Goal: Contribute content: Contribute content

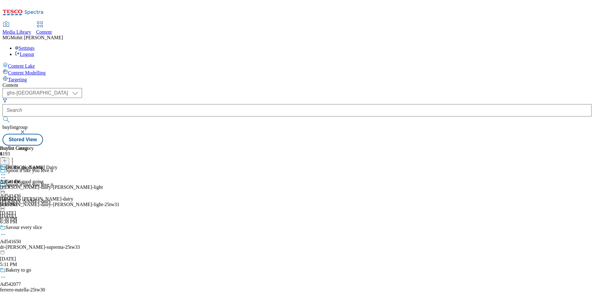
select select "ghs-[GEOGRAPHIC_DATA]"
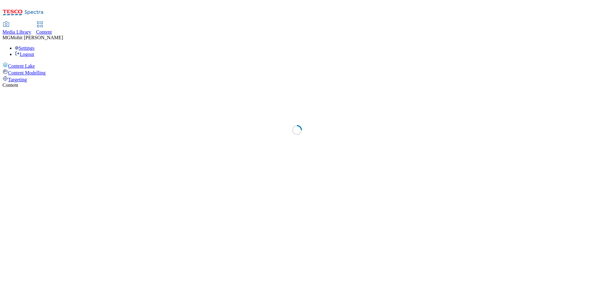
select select "ghs-uk"
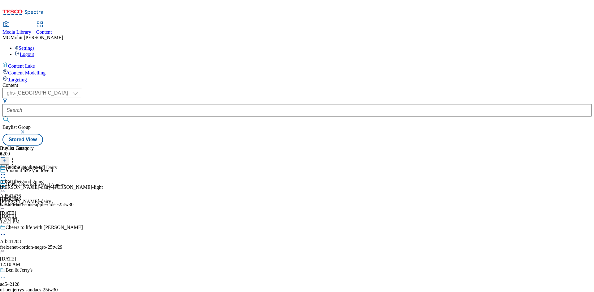
click at [6, 164] on line at bounding box center [4, 164] width 3 height 0
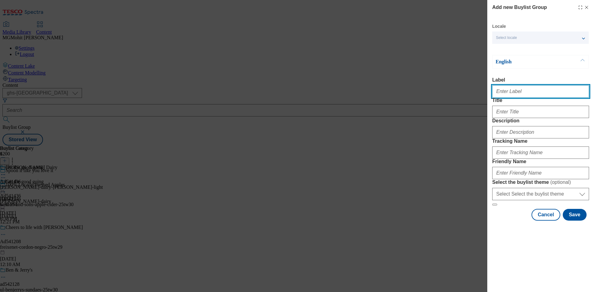
click at [522, 98] on input "Label" at bounding box center [540, 91] width 97 height 12
paste input "Ad541496 p-and-g"
type input "Ad541496 p-and-g"
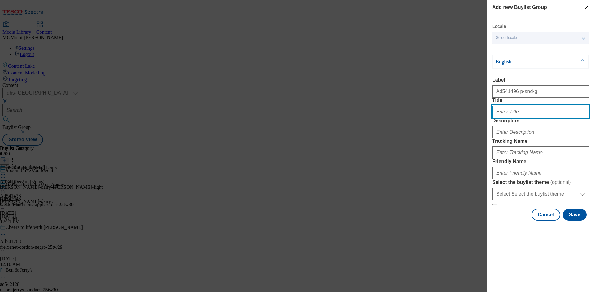
paste input "2X stain removal"
type input "2X stain removal"
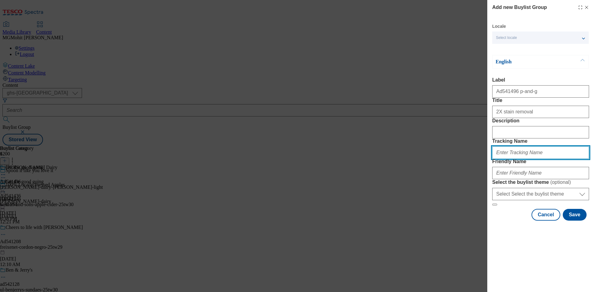
paste input "DH_AD541496"
type input "DH_AD541496"
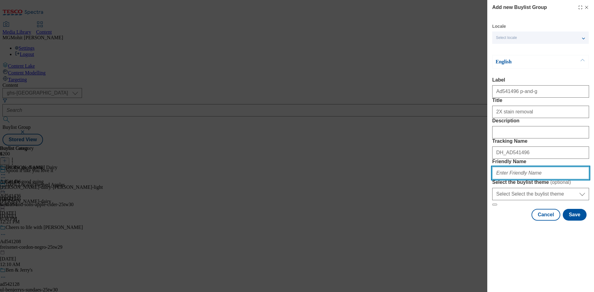
click at [519, 179] on input "Friendly Name" at bounding box center [540, 173] width 97 height 12
paste input "p-and-g-the-ariel-big-one-25tw29"
type input "p-and-g-the-ariel-big-one-25tw29"
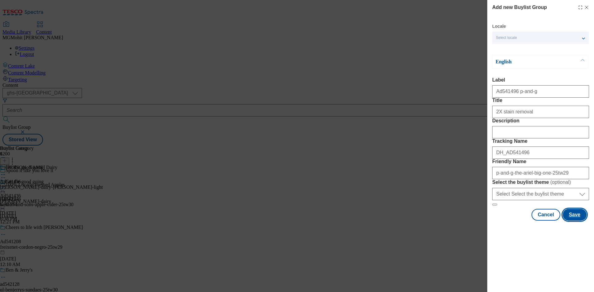
click at [573, 221] on button "Save" at bounding box center [575, 215] width 24 height 12
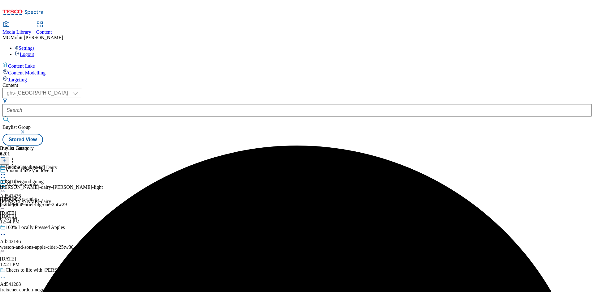
click at [119, 182] on div "2X stain removal Ad541496 p-and-g p-and-g-the-ariel-big-one-25tw29 Sep 10, 2025…" at bounding box center [59, 203] width 119 height 43
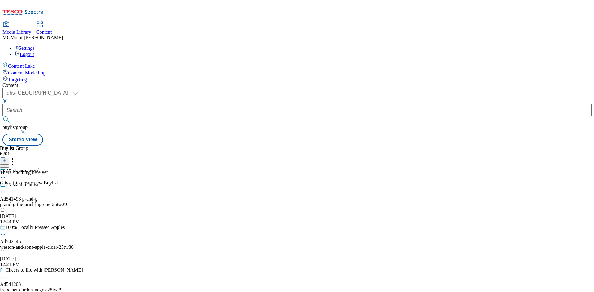
click at [7, 159] on icon at bounding box center [4, 161] width 4 height 4
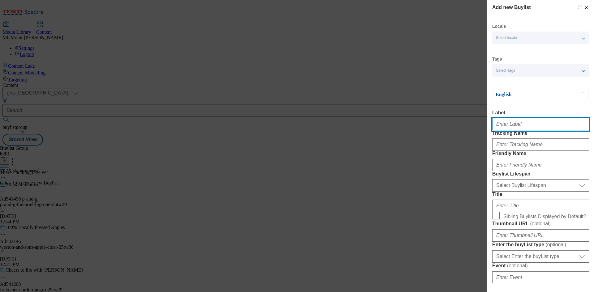
click at [508, 121] on input "Label" at bounding box center [540, 124] width 97 height 12
paste input "Ad541496"
type input "Ad541496"
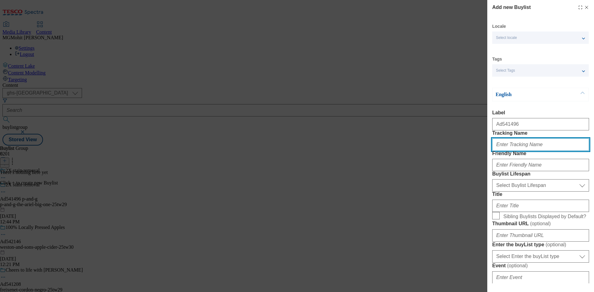
paste input "DH_AD541496"
type input "DH_AD541496"
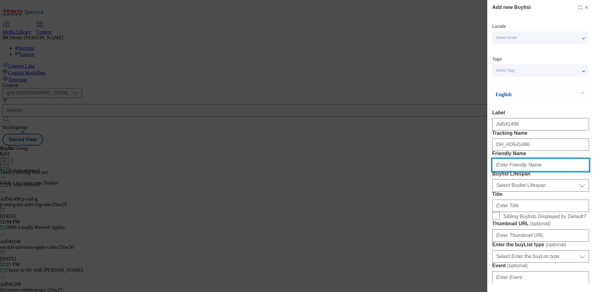
paste input "p-and-g"
type input "p-and-g"
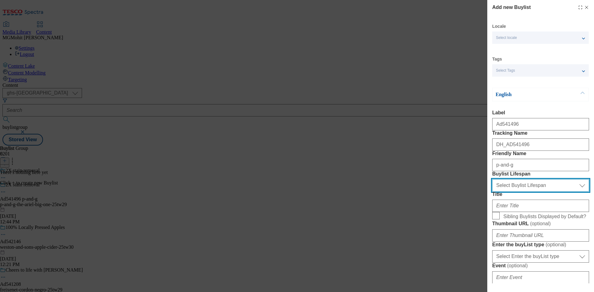
click at [523, 192] on select "Select Buylist Lifespan evergreen seasonal tactical" at bounding box center [540, 185] width 97 height 12
select select "tactical"
click at [492, 192] on select "Select Buylist Lifespan evergreen seasonal tactical" at bounding box center [540, 185] width 97 height 12
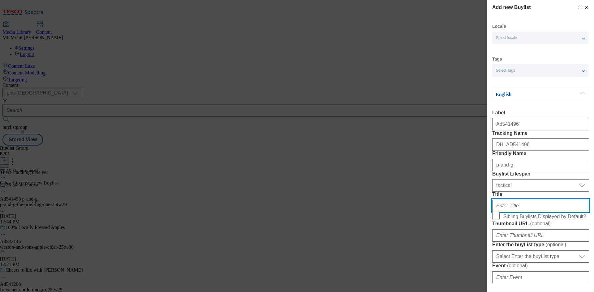
click at [503, 212] on input "Title" at bounding box center [540, 206] width 97 height 12
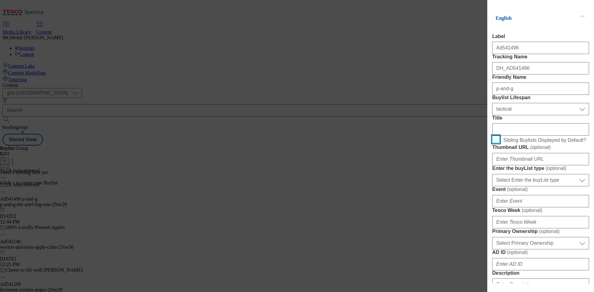
scroll to position [155, 0]
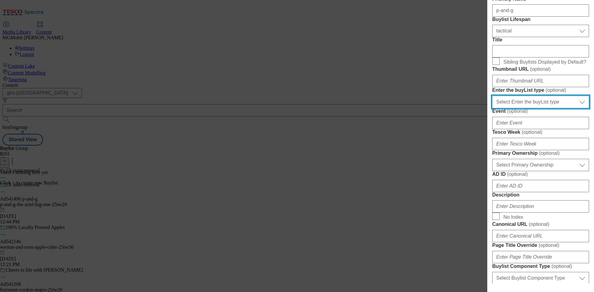
drag, startPoint x: 523, startPoint y: 176, endPoint x: 518, endPoint y: 180, distance: 7.2
click at [523, 108] on select "Select Enter the buyList type event supplier funded long term >4 weeks supplier…" at bounding box center [540, 102] width 97 height 12
select select "supplier funded short term 1-3 weeks"
click at [492, 108] on select "Select Enter the buyList type event supplier funded long term >4 weeks supplier…" at bounding box center [540, 102] width 97 height 12
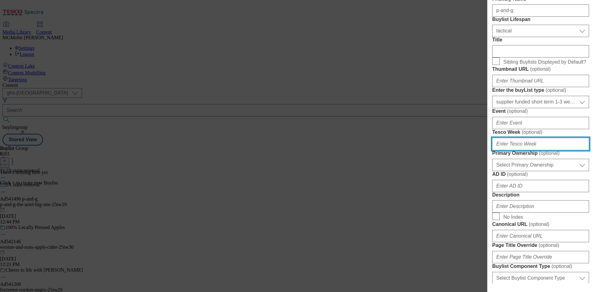
click at [507, 150] on input "Tesco Week ( optional )" at bounding box center [540, 144] width 97 height 12
type input "29"
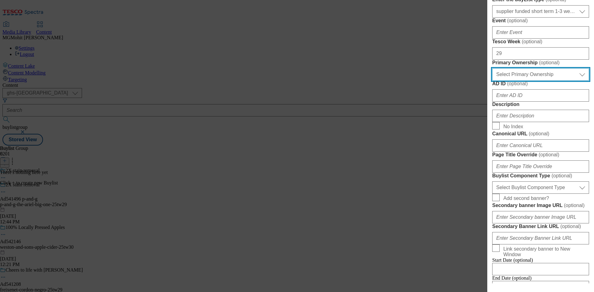
scroll to position [247, 0]
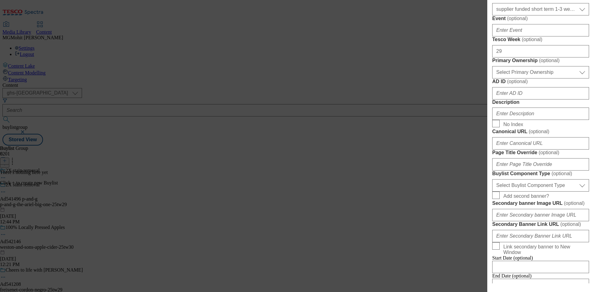
click at [509, 183] on form "Label Ad541496 Tracking Name DH_AD541496 Friendly Name p-and-g Buylist Lifespan…" at bounding box center [540, 80] width 97 height 434
click at [513, 79] on select "Select Primary Ownership tesco dunnhumby" at bounding box center [540, 72] width 97 height 12
select select "dunnhumby"
click at [492, 79] on select "Select Primary Ownership tesco dunnhumby" at bounding box center [540, 72] width 97 height 12
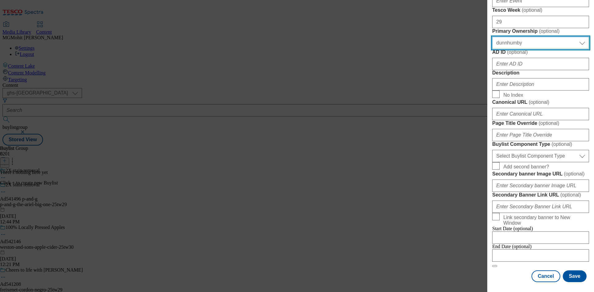
scroll to position [309, 0]
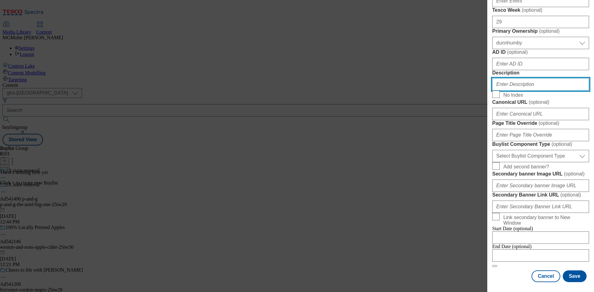
click at [517, 91] on input "Description" at bounding box center [540, 84] width 97 height 12
paste input "541496"
type input "541496"
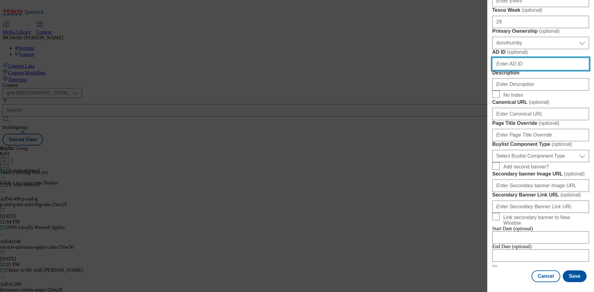
click at [519, 70] on input "AD ID ( optional )" at bounding box center [540, 64] width 97 height 12
paste input "541496"
type input "541496"
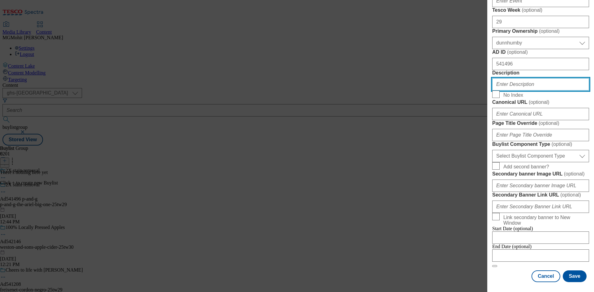
click at [515, 91] on input "Description" at bounding box center [540, 84] width 97 height 12
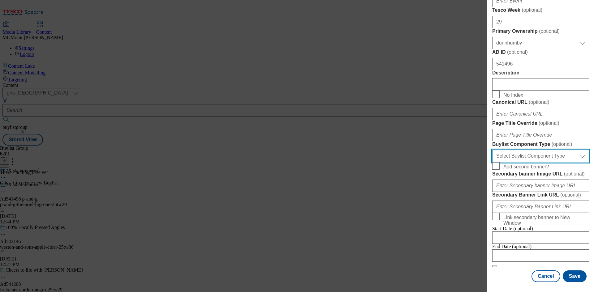
click at [522, 150] on select "Select Buylist Component Type Banner Competition Header Meal" at bounding box center [540, 156] width 97 height 12
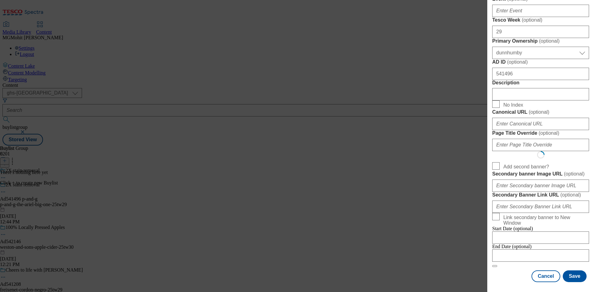
select select "Banner"
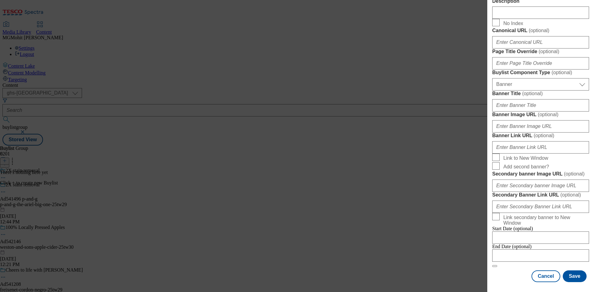
scroll to position [613, 0]
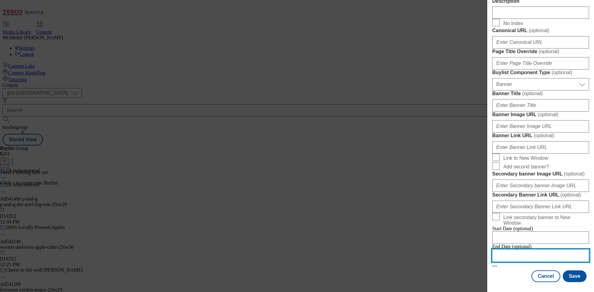
click at [515, 251] on input "Modal" at bounding box center [540, 256] width 97 height 12
select select "2025"
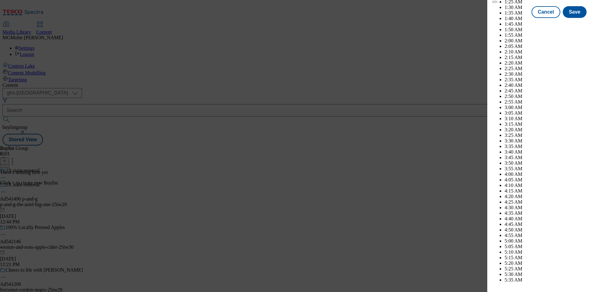
scroll to position [1745, 0]
select select "December"
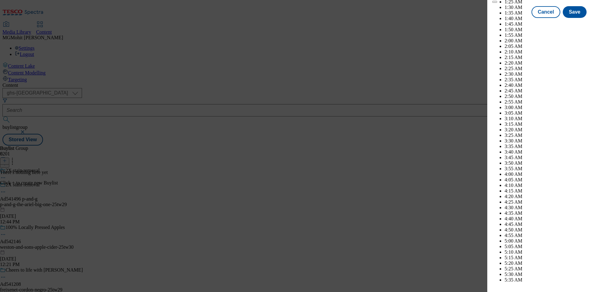
click at [571, 24] on button "Save" at bounding box center [575, 18] width 24 height 12
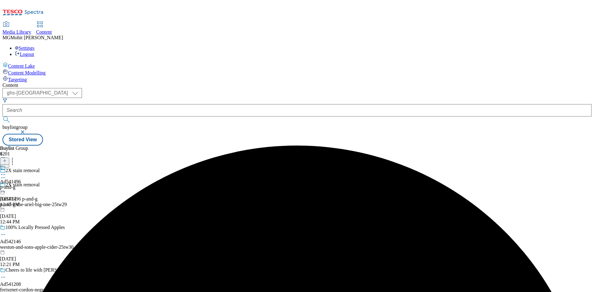
click at [21, 185] on div "p-and-g" at bounding box center [10, 188] width 21 height 6
click at [7, 159] on icon at bounding box center [4, 161] width 4 height 4
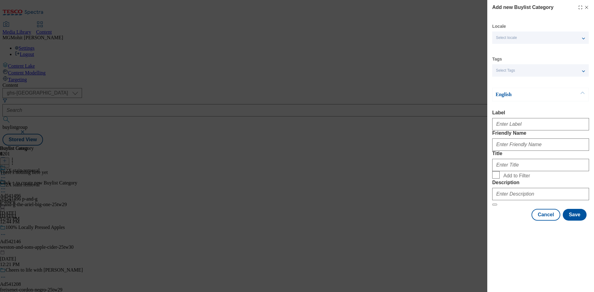
click at [511, 118] on div "Modal" at bounding box center [540, 123] width 97 height 15
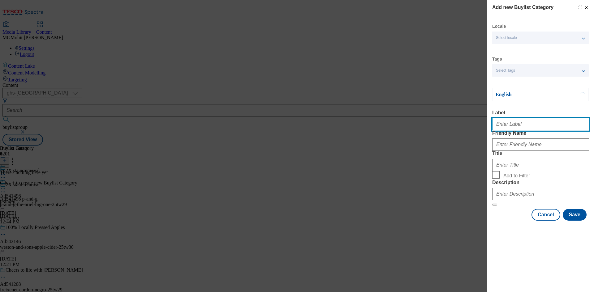
click at [511, 129] on input "Label" at bounding box center [540, 124] width 97 height 12
paste input "Ad541496"
type input "Ad541496"
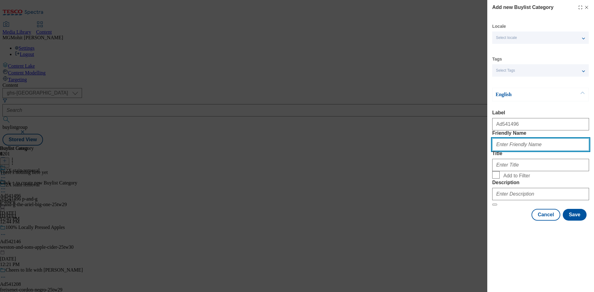
paste input "p-and-g-the-ariel-big-one"
type input "p-and-g-the-ariel-big-one"
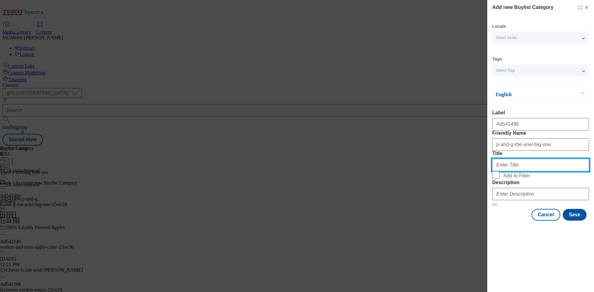
click at [505, 171] on input "Title" at bounding box center [540, 165] width 97 height 12
paste input "P&G"
type input "P&G"
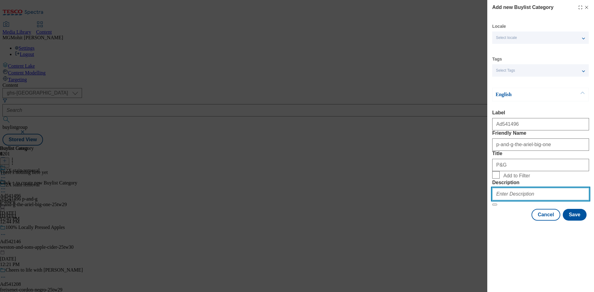
click at [533, 200] on input "Description" at bounding box center [540, 194] width 97 height 12
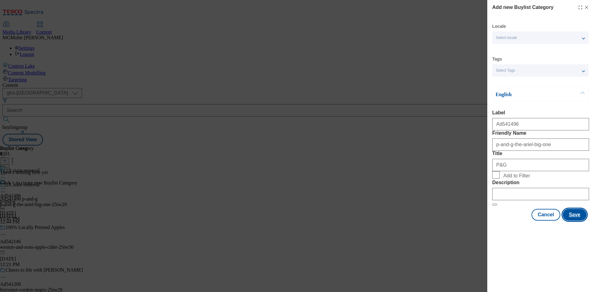
click at [574, 221] on button "Save" at bounding box center [575, 215] width 24 height 12
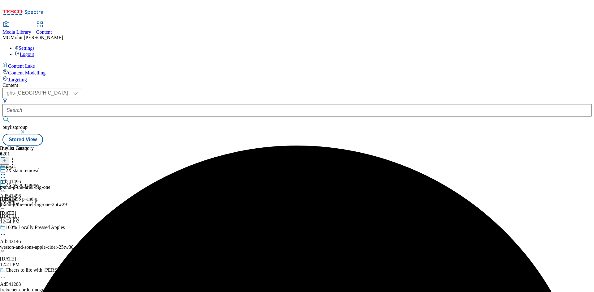
click at [50, 185] on div "p-and-g-the-ariel-big-one" at bounding box center [25, 188] width 50 height 6
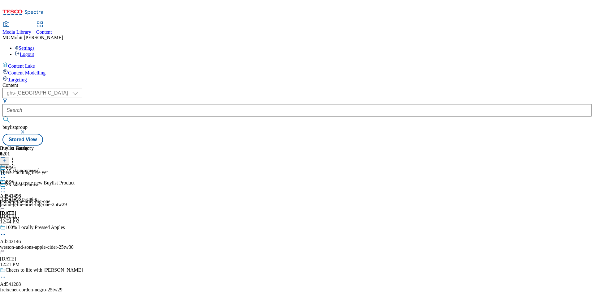
click at [9, 158] on button at bounding box center [4, 161] width 9 height 7
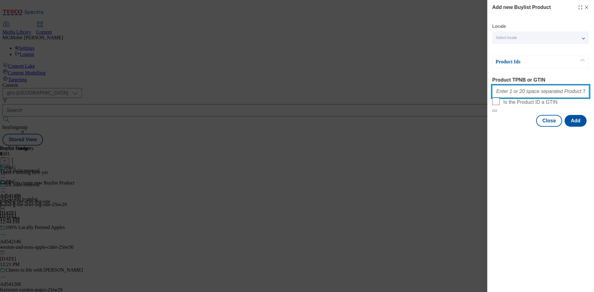
click at [511, 97] on input "Product TPNB or GTIN" at bounding box center [540, 91] width 97 height 12
paste input "96172611 93600082 93984784"
type input "96172611 93600082 93984784"
click at [579, 127] on button "Add" at bounding box center [575, 121] width 22 height 12
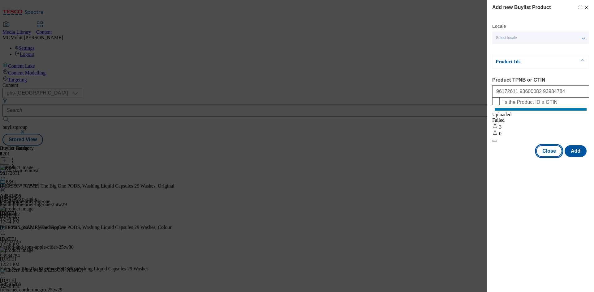
click at [548, 157] on button "Close" at bounding box center [549, 151] width 26 height 12
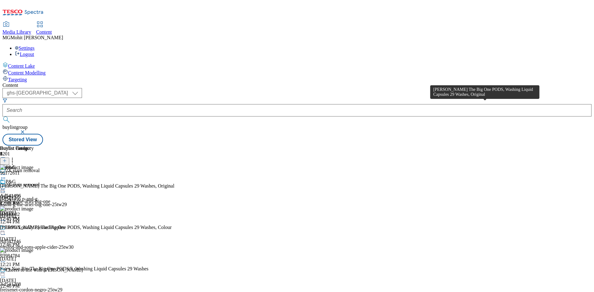
click at [174, 183] on div "Ariel The Big One PODS, Washing Liquid Capsules 29 Washes, Original" at bounding box center [87, 186] width 174 height 6
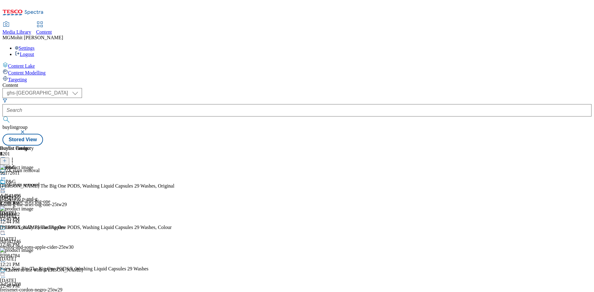
click at [6, 186] on icon at bounding box center [3, 189] width 6 height 6
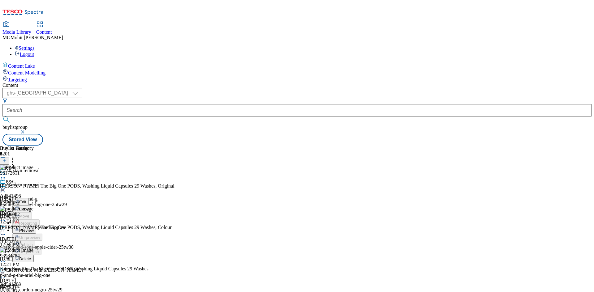
click at [26, 200] on span "Edit" at bounding box center [22, 202] width 7 height 5
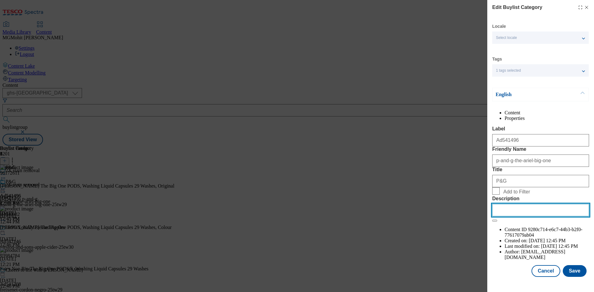
click at [506, 216] on input "Description" at bounding box center [540, 210] width 97 height 12
paste input "Ariel The Big One PODS, Washing Liquid Capsules 29 Washes, Original"
type input "Ariel The Big One PODS, Washing Liquid Capsules 29 Washes, Original"
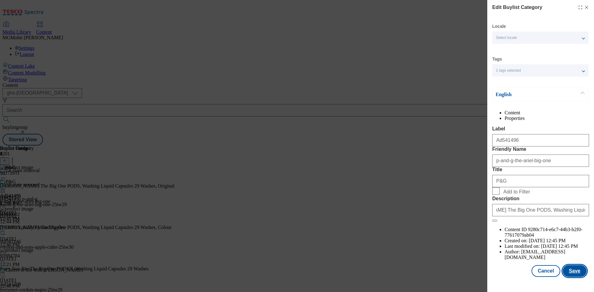
click at [572, 275] on button "Save" at bounding box center [575, 271] width 24 height 12
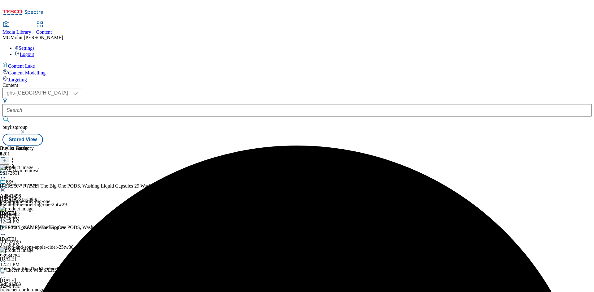
click at [4, 189] on circle at bounding box center [3, 189] width 1 height 1
click at [26, 200] on span "Edit" at bounding box center [22, 202] width 7 height 5
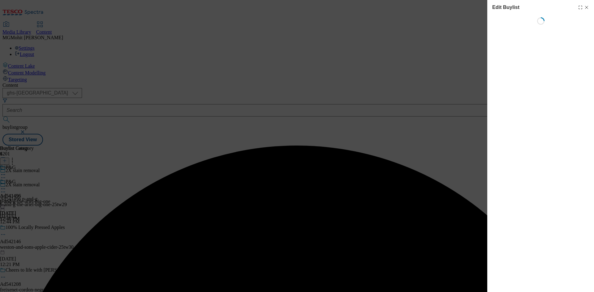
select select "tactical"
select select "supplier funded short term 1-3 weeks"
select select "dunnhumby"
select select "Banner"
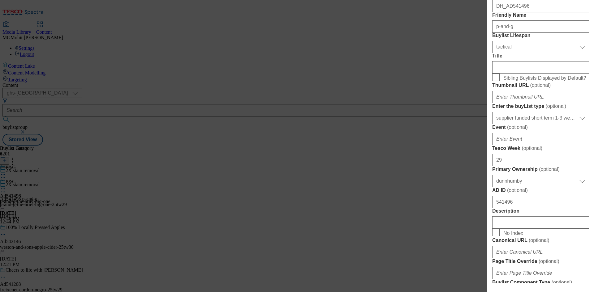
scroll to position [340, 0]
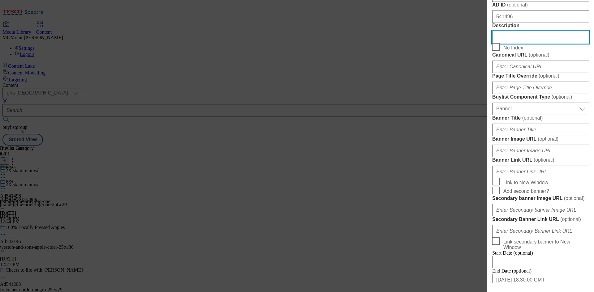
click at [509, 43] on input "Description" at bounding box center [540, 37] width 97 height 12
paste input "Ariel The Big One PODS, Washing Liquid Capsules 29 Washes, Original"
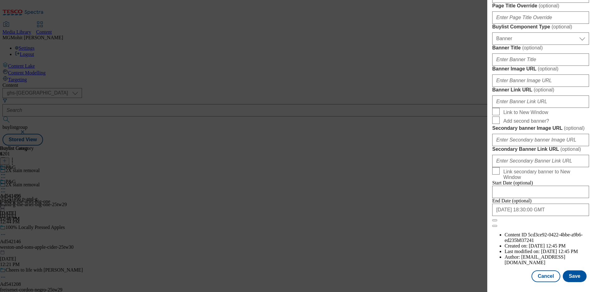
scroll to position [640, 0]
type input "Ariel The Big One PODS, Washing Liquid Capsules 29 Washes, Original"
click at [573, 280] on button "Save" at bounding box center [575, 277] width 24 height 12
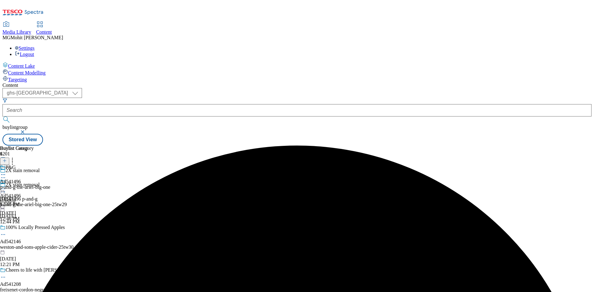
click at [119, 189] on div at bounding box center [59, 192] width 119 height 7
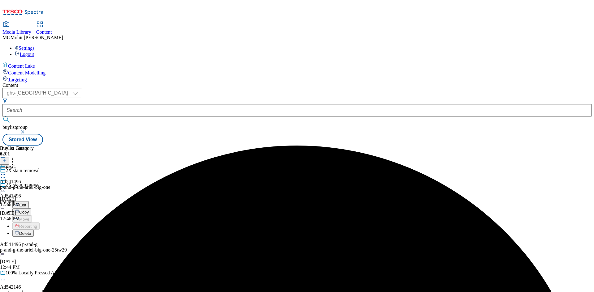
click at [26, 203] on span "Edit" at bounding box center [22, 205] width 7 height 5
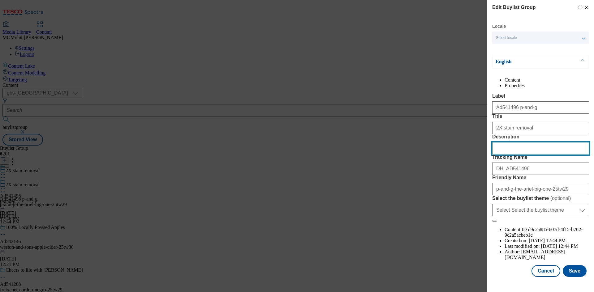
click at [513, 155] on input "Description" at bounding box center [540, 148] width 97 height 12
paste input "Ariel The Big One PODS, Washing Liquid Capsules 29 Washes, Original"
type input "Ariel The Big One PODS, Washing Liquid Capsules 29 Washes, Original"
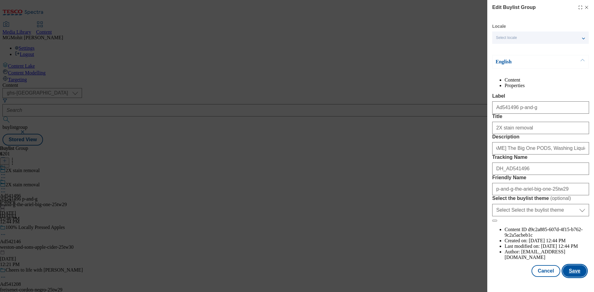
click at [570, 276] on button "Save" at bounding box center [575, 271] width 24 height 12
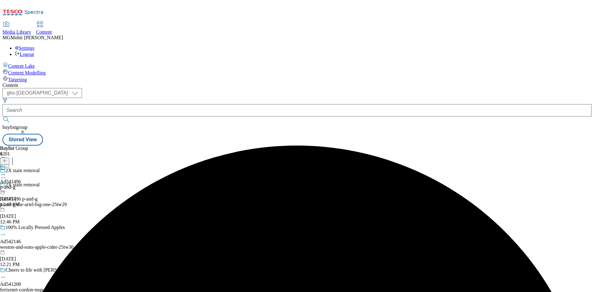
click at [6, 172] on icon at bounding box center [3, 175] width 6 height 6
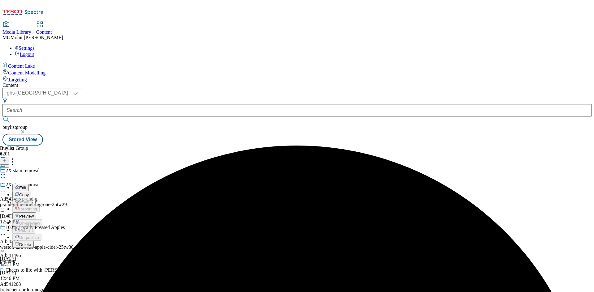
click at [36, 212] on button "Preview" at bounding box center [24, 215] width 24 height 7
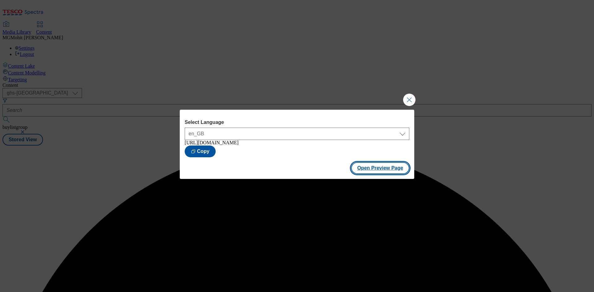
click at [377, 169] on button "Open Preview Page" at bounding box center [380, 168] width 58 height 12
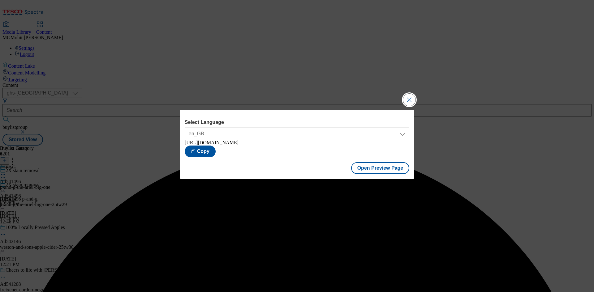
click at [408, 97] on button "Close Modal" at bounding box center [409, 100] width 12 height 12
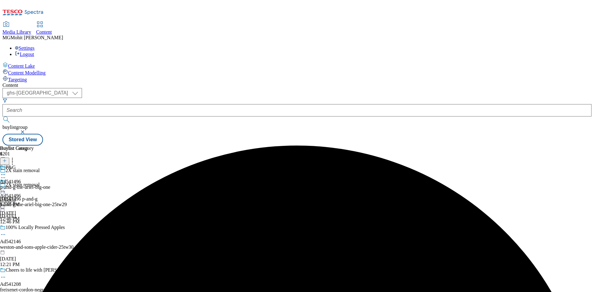
click at [6, 186] on icon at bounding box center [3, 189] width 6 height 6
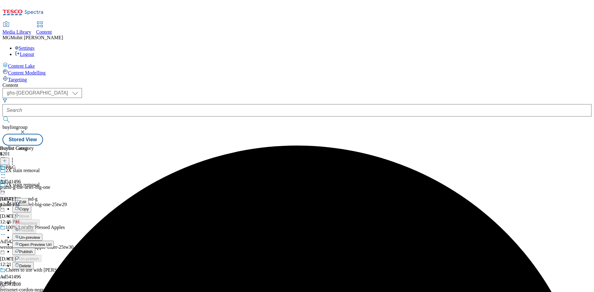
click at [33, 250] on span "Publish" at bounding box center [26, 252] width 14 height 5
